Goal: Transaction & Acquisition: Purchase product/service

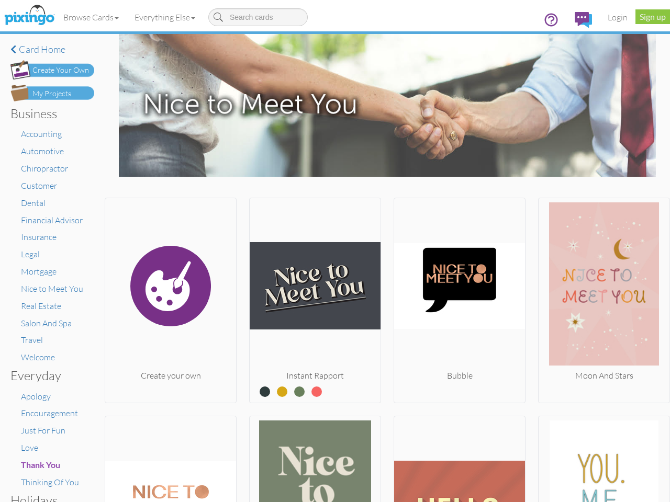
click at [335, 251] on img at bounding box center [315, 285] width 131 height 167
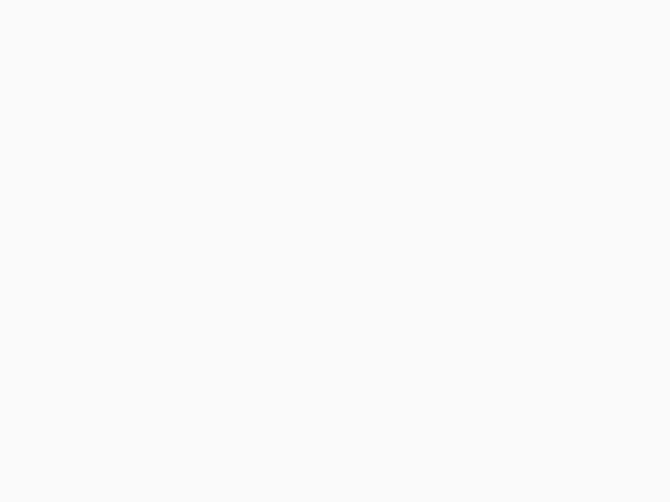
click at [92, 17] on body at bounding box center [335, 251] width 670 height 502
click at [167, 17] on body at bounding box center [335, 251] width 670 height 502
click at [169, 298] on body at bounding box center [335, 251] width 670 height 502
click at [312, 298] on body at bounding box center [335, 251] width 670 height 502
click at [454, 298] on body at bounding box center [335, 251] width 670 height 502
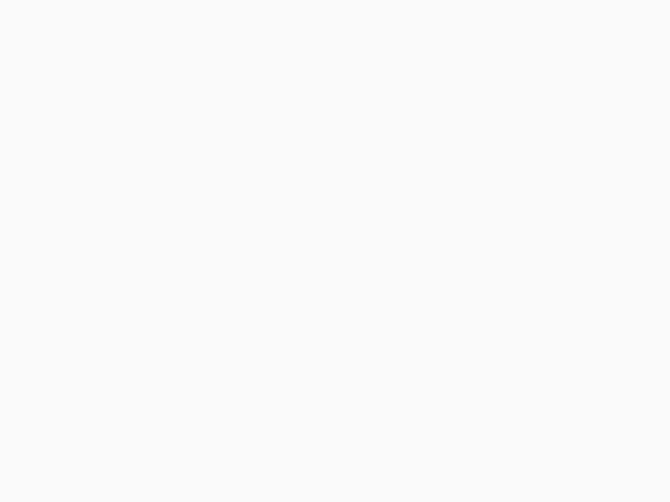
click at [596, 298] on body at bounding box center [335, 251] width 670 height 502
click at [169, 458] on body at bounding box center [335, 251] width 670 height 502
click at [312, 458] on body at bounding box center [335, 251] width 670 height 502
click at [454, 458] on body at bounding box center [335, 251] width 670 height 502
